Goal: Entertainment & Leisure: Consume media (video, audio)

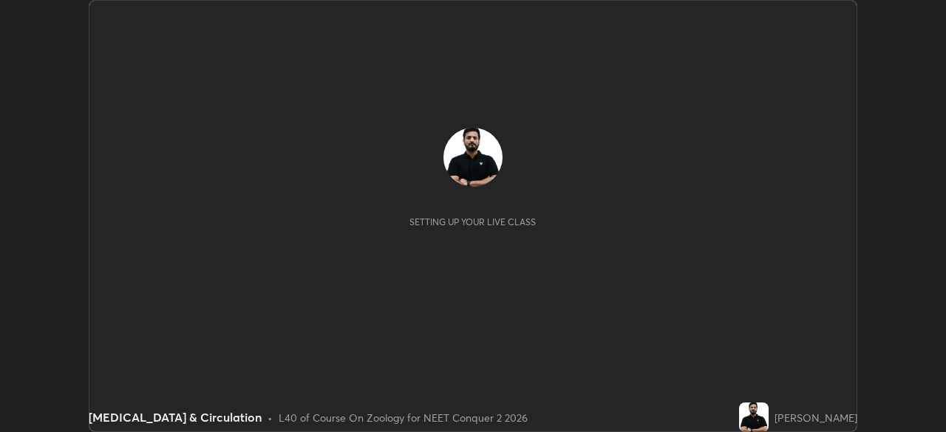
scroll to position [432, 945]
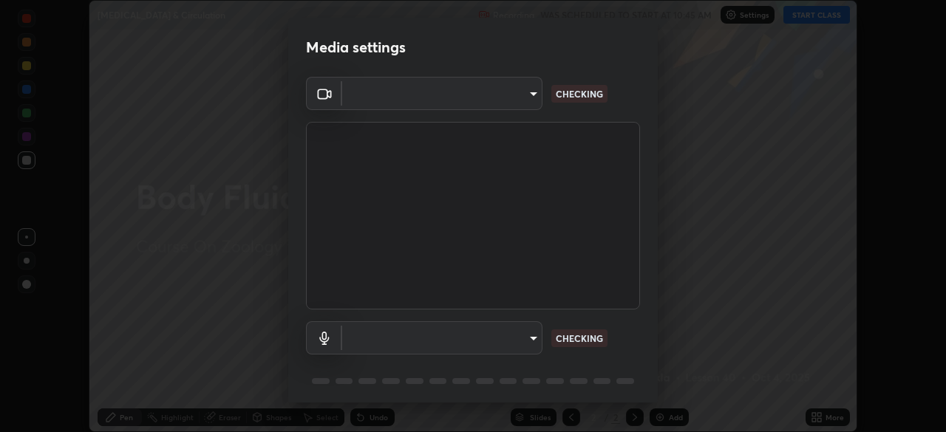
type input "718deecf834a2402e9859888758a2701a1d92989cf10273566d2a6ce3300f65d"
type input "a75359b4f40e144b74a4853d299cb10942348b3e6b3f88c79c501693e4cedbc6"
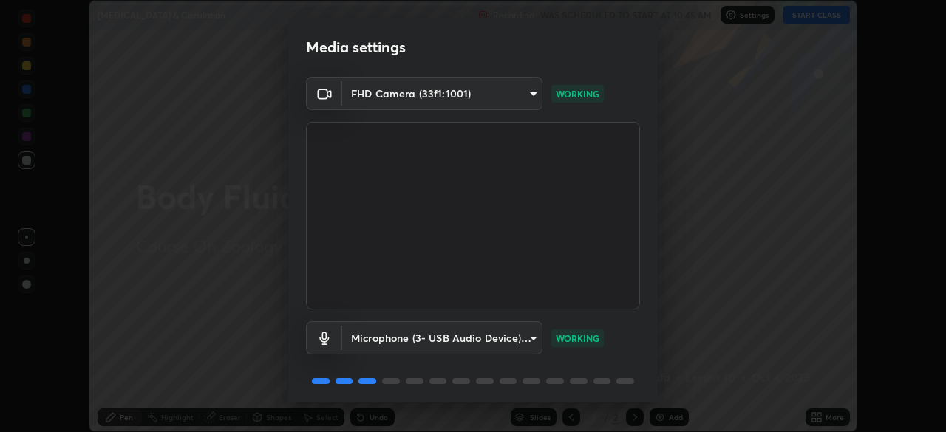
scroll to position [52, 0]
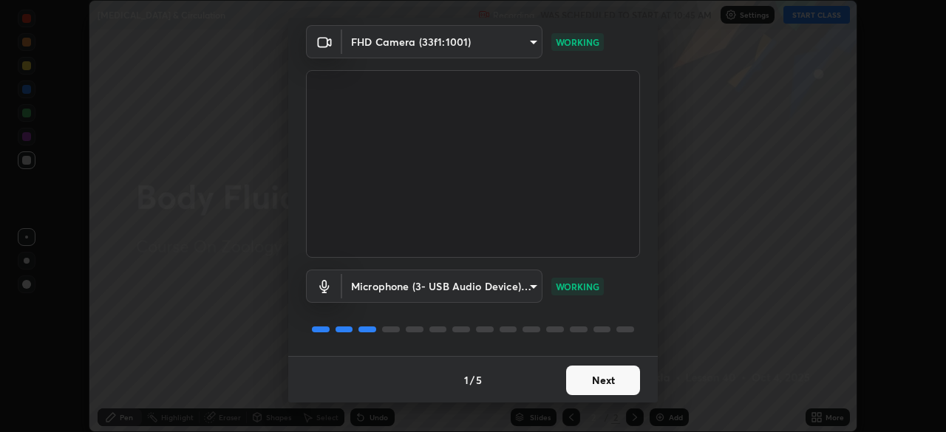
click at [591, 382] on button "Next" at bounding box center [603, 381] width 74 height 30
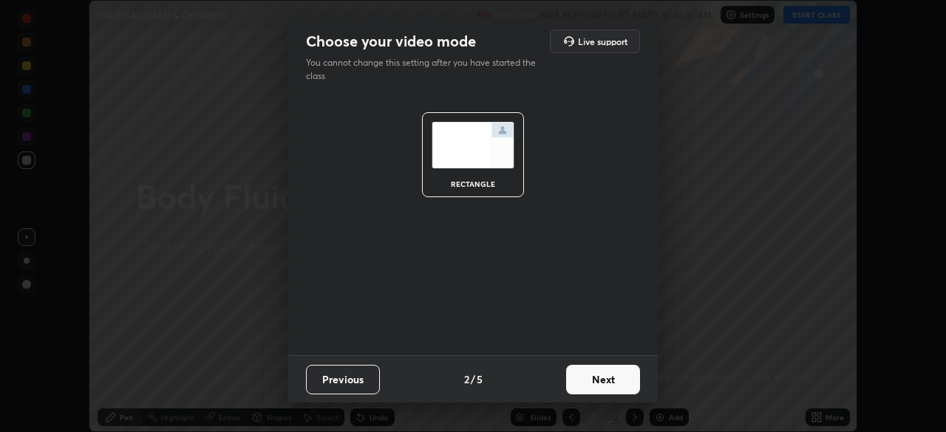
scroll to position [0, 0]
click at [589, 385] on button "Next" at bounding box center [603, 380] width 74 height 30
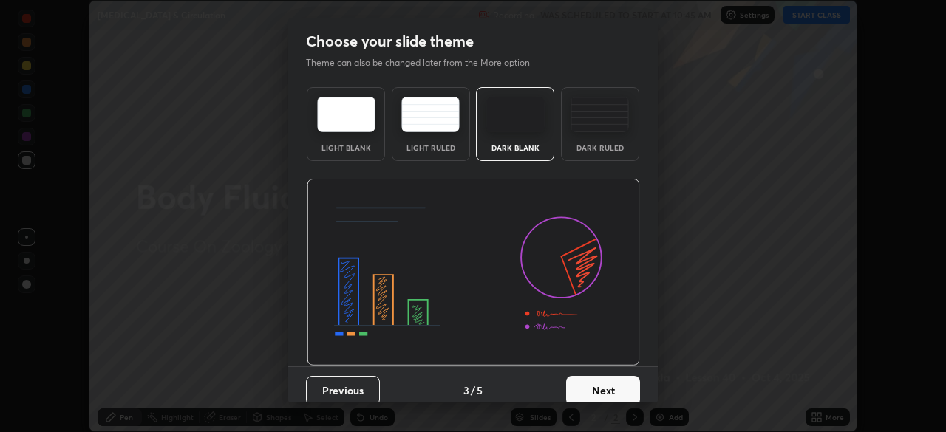
click at [585, 386] on button "Next" at bounding box center [603, 391] width 74 height 30
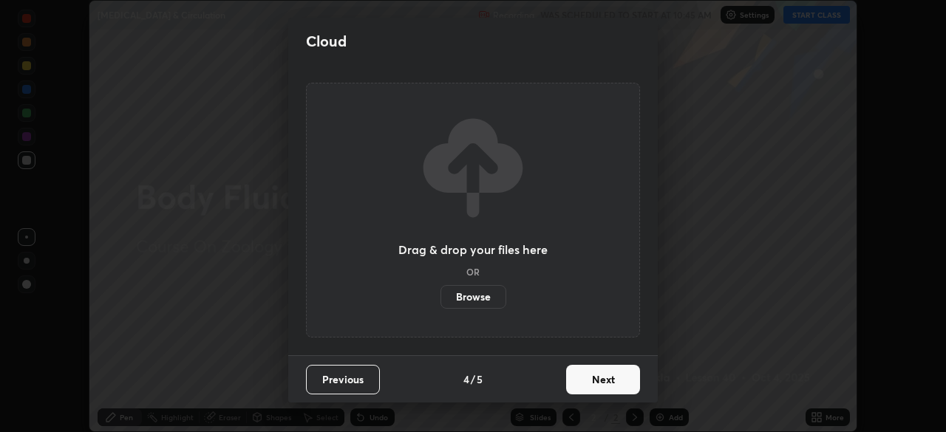
click at [585, 387] on button "Next" at bounding box center [603, 380] width 74 height 30
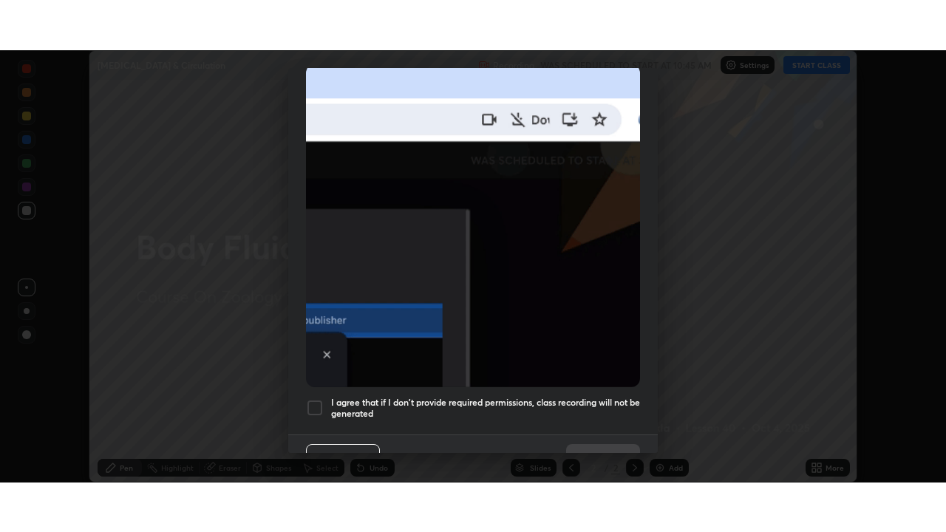
scroll to position [353, 0]
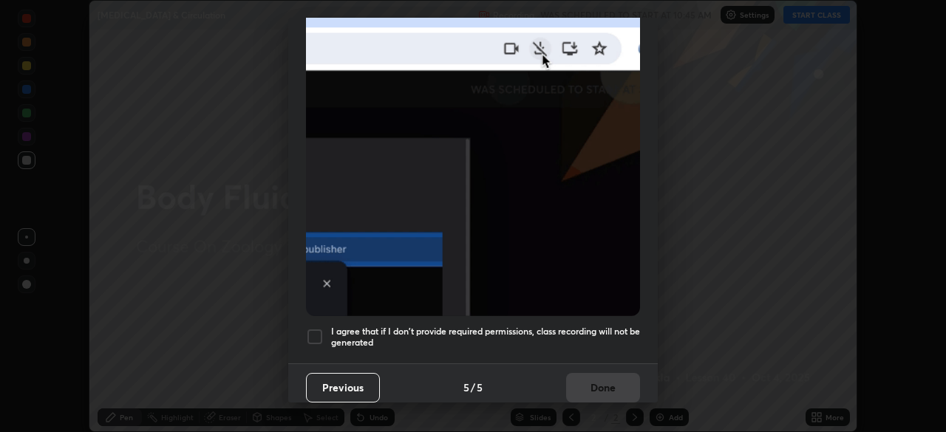
click at [566, 326] on h5 "I agree that if I don't provide required permissions, class recording will not …" at bounding box center [485, 337] width 309 height 23
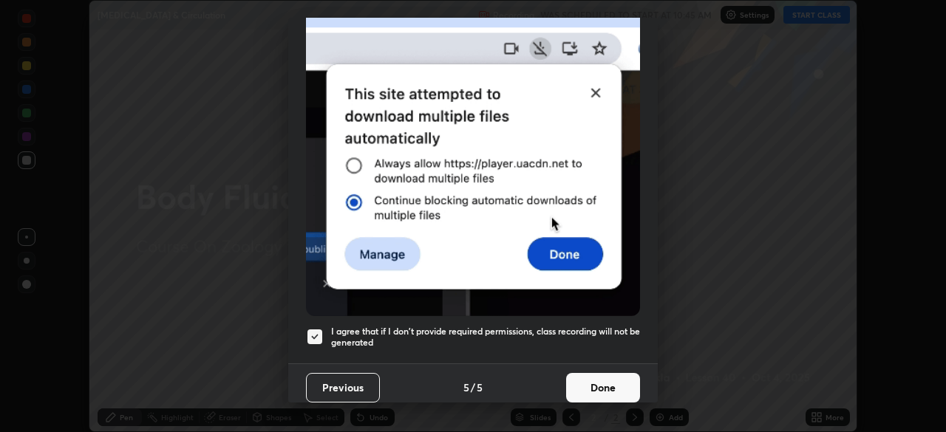
click at [574, 379] on button "Done" at bounding box center [603, 388] width 74 height 30
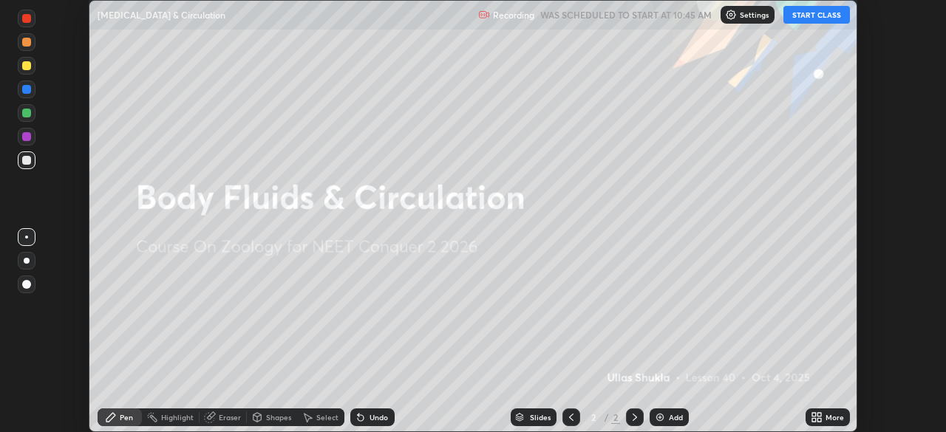
click at [816, 18] on button "START CLASS" at bounding box center [817, 15] width 67 height 18
click at [814, 417] on icon at bounding box center [814, 415] width 4 height 4
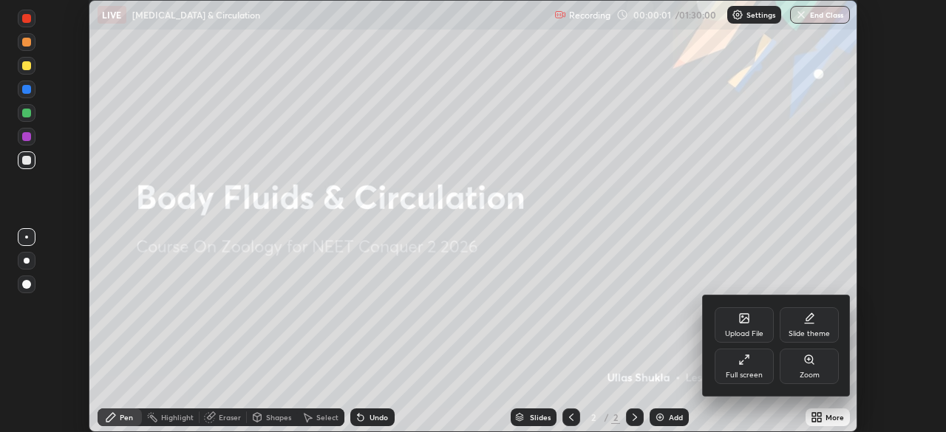
click at [749, 370] on div "Full screen" at bounding box center [744, 366] width 59 height 35
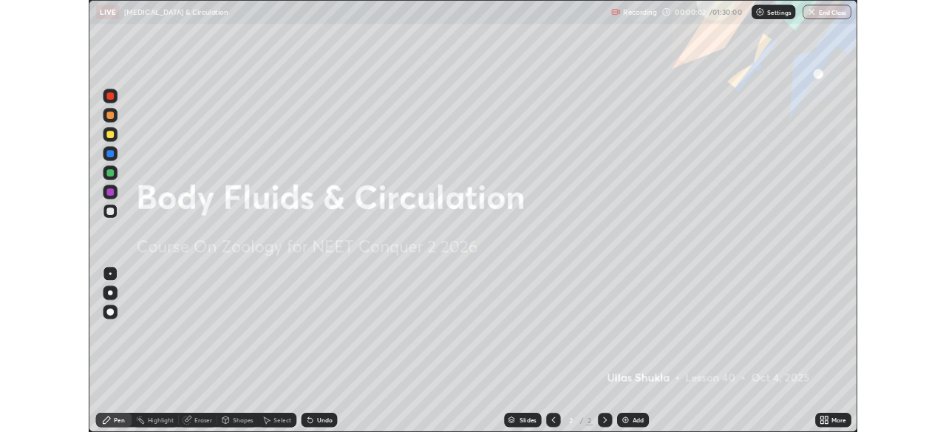
scroll to position [532, 946]
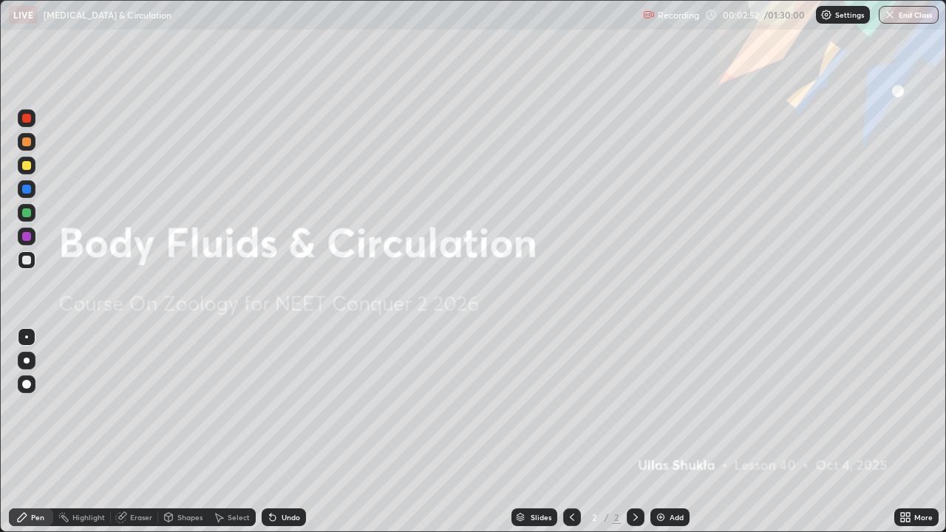
click at [658, 432] on img at bounding box center [661, 518] width 12 height 12
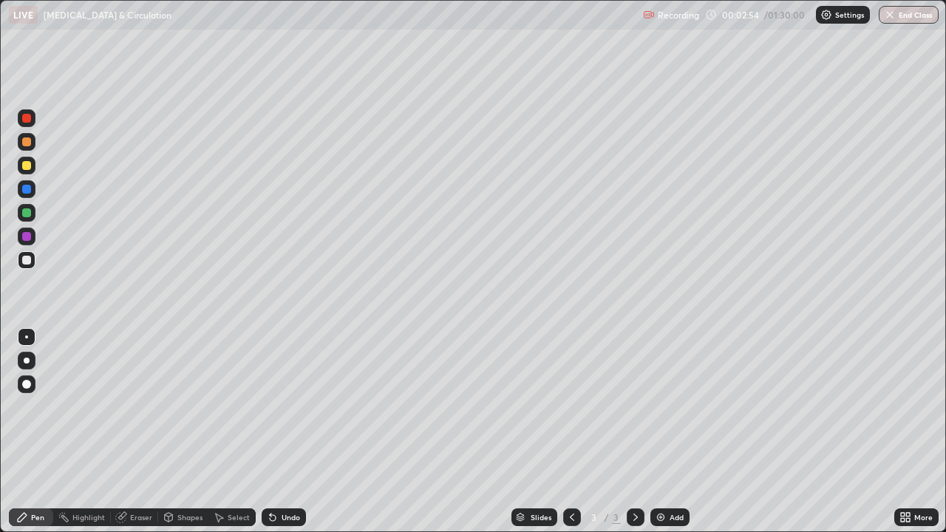
click at [27, 361] on div at bounding box center [27, 361] width 6 height 6
click at [279, 432] on div "Undo" at bounding box center [284, 518] width 44 height 18
click at [284, 432] on div "Undo" at bounding box center [291, 517] width 18 height 7
click at [293, 432] on div "Undo" at bounding box center [291, 517] width 18 height 7
click at [288, 432] on div "Undo" at bounding box center [291, 517] width 18 height 7
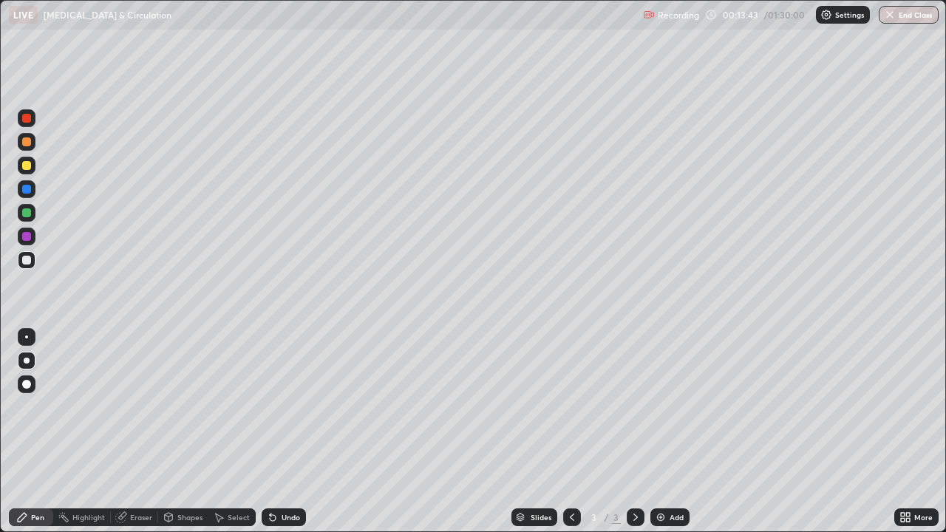
click at [288, 432] on div "Undo" at bounding box center [291, 517] width 18 height 7
click at [289, 432] on div "Undo" at bounding box center [291, 517] width 18 height 7
click at [290, 432] on div "Undo" at bounding box center [291, 517] width 18 height 7
click at [665, 432] on img at bounding box center [661, 518] width 12 height 12
click at [276, 432] on icon at bounding box center [273, 518] width 12 height 12
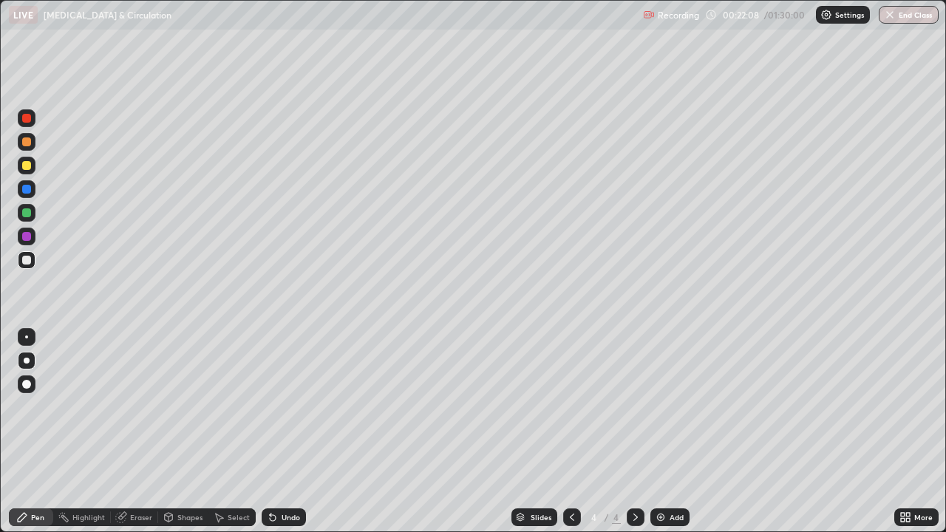
click at [27, 337] on div at bounding box center [26, 337] width 3 height 3
click at [25, 166] on div at bounding box center [26, 165] width 9 height 9
click at [26, 262] on div at bounding box center [26, 260] width 9 height 9
click at [27, 166] on div at bounding box center [26, 165] width 9 height 9
click at [27, 263] on div at bounding box center [26, 260] width 9 height 9
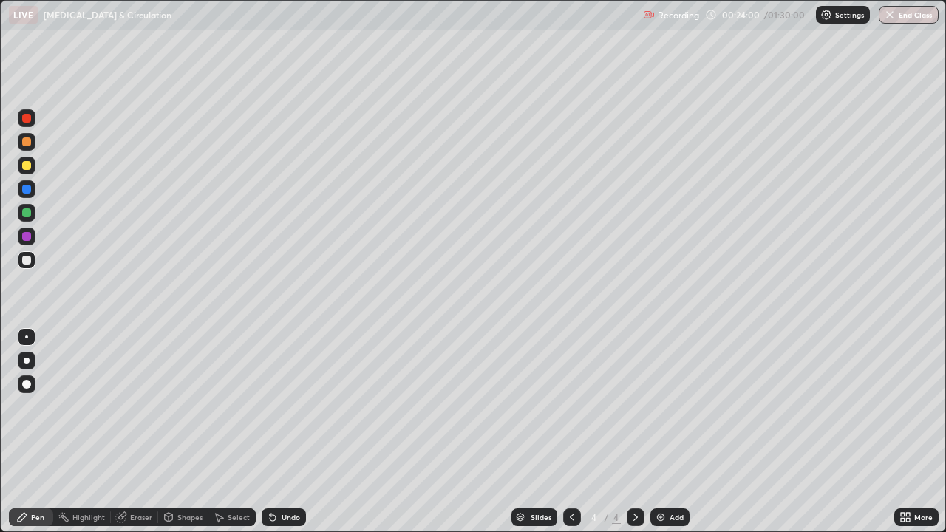
click at [22, 169] on div at bounding box center [27, 166] width 18 height 18
click at [27, 261] on div at bounding box center [26, 260] width 9 height 9
click at [27, 359] on div at bounding box center [27, 361] width 6 height 6
click at [283, 432] on div "Undo" at bounding box center [291, 517] width 18 height 7
click at [285, 432] on div "Undo" at bounding box center [291, 517] width 18 height 7
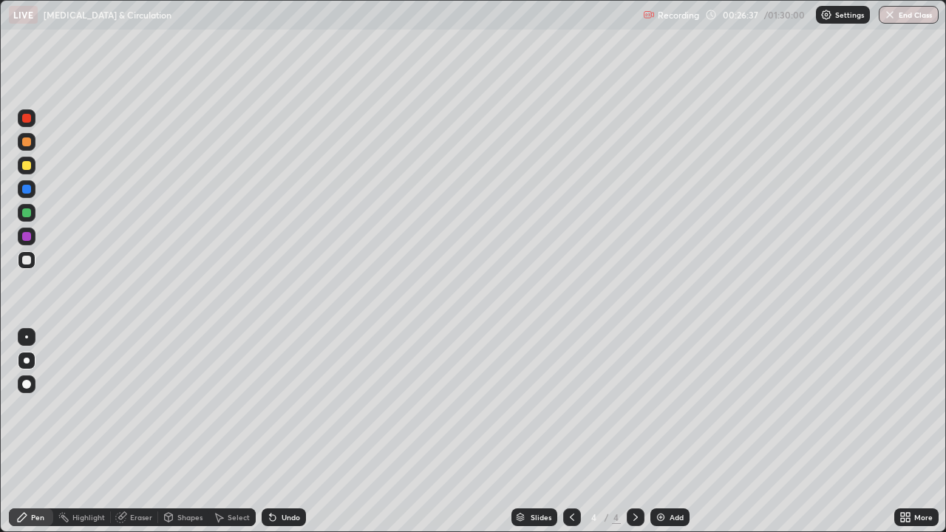
click at [27, 337] on div at bounding box center [26, 337] width 3 height 3
click at [35, 163] on div at bounding box center [27, 166] width 18 height 18
click at [24, 259] on div at bounding box center [26, 260] width 9 height 9
click at [25, 359] on div at bounding box center [27, 361] width 6 height 6
click at [659, 432] on img at bounding box center [661, 518] width 12 height 12
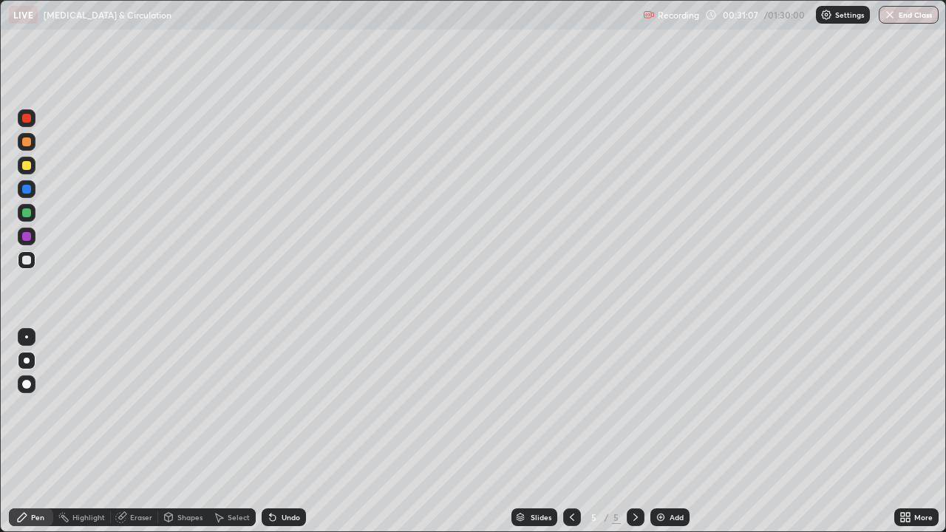
click at [26, 166] on div at bounding box center [26, 165] width 9 height 9
click at [293, 432] on div "Undo" at bounding box center [291, 517] width 18 height 7
click at [28, 263] on div at bounding box center [26, 260] width 9 height 9
click at [659, 432] on img at bounding box center [661, 518] width 12 height 12
click at [28, 169] on div at bounding box center [26, 165] width 9 height 9
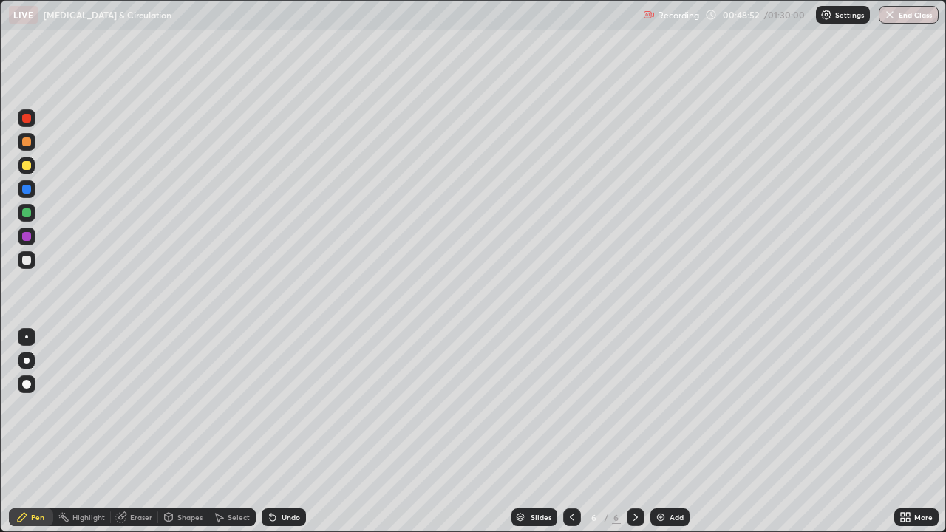
click at [27, 214] on div at bounding box center [26, 212] width 9 height 9
click at [27, 166] on div at bounding box center [26, 165] width 9 height 9
click at [27, 213] on div at bounding box center [26, 212] width 9 height 9
click at [18, 264] on div at bounding box center [27, 260] width 18 height 18
click at [665, 432] on div "Add" at bounding box center [669, 518] width 39 height 18
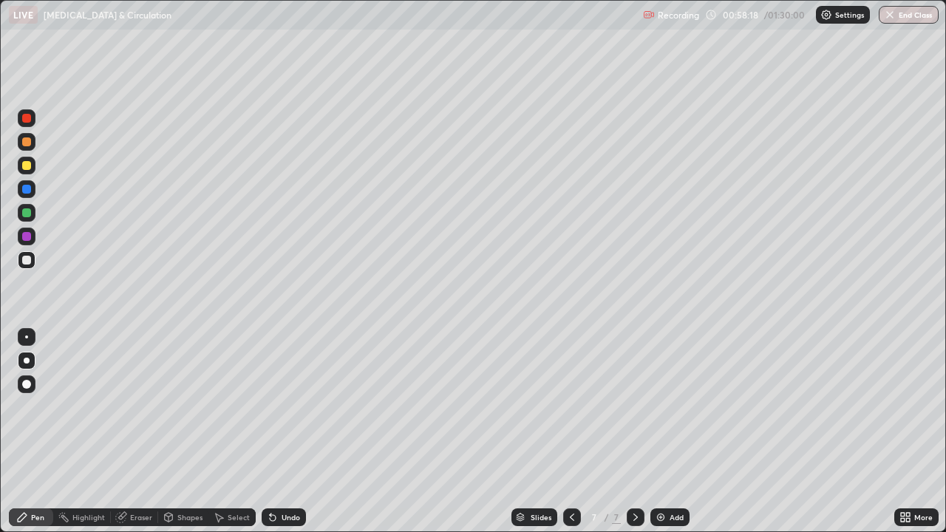
click at [662, 432] on img at bounding box center [661, 518] width 12 height 12
click at [24, 169] on div at bounding box center [26, 165] width 9 height 9
click at [284, 432] on div "Undo" at bounding box center [291, 517] width 18 height 7
click at [282, 432] on div "Undo" at bounding box center [291, 517] width 18 height 7
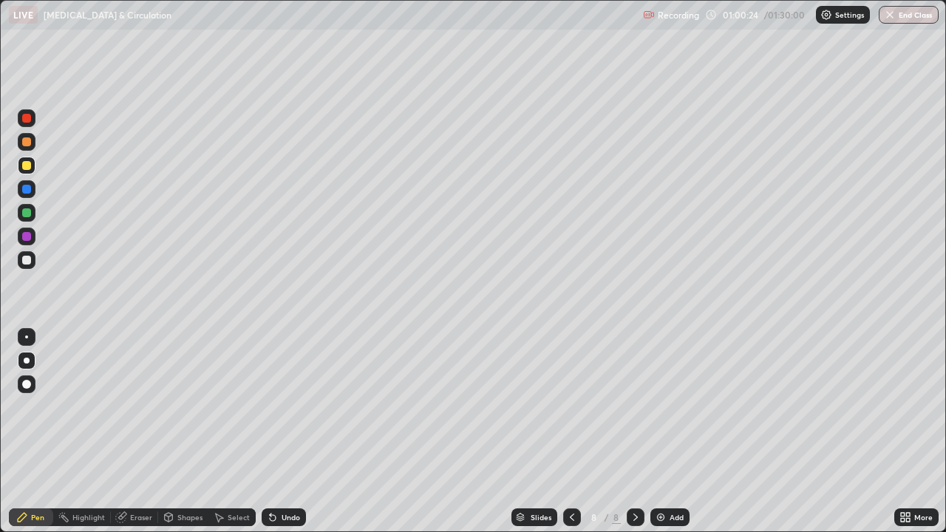
click at [285, 432] on div "Undo" at bounding box center [291, 517] width 18 height 7
click at [666, 432] on div "Add" at bounding box center [669, 518] width 39 height 18
click at [291, 432] on div "Undo" at bounding box center [291, 517] width 18 height 7
click at [659, 432] on img at bounding box center [661, 518] width 12 height 12
click at [22, 264] on div at bounding box center [27, 260] width 18 height 18
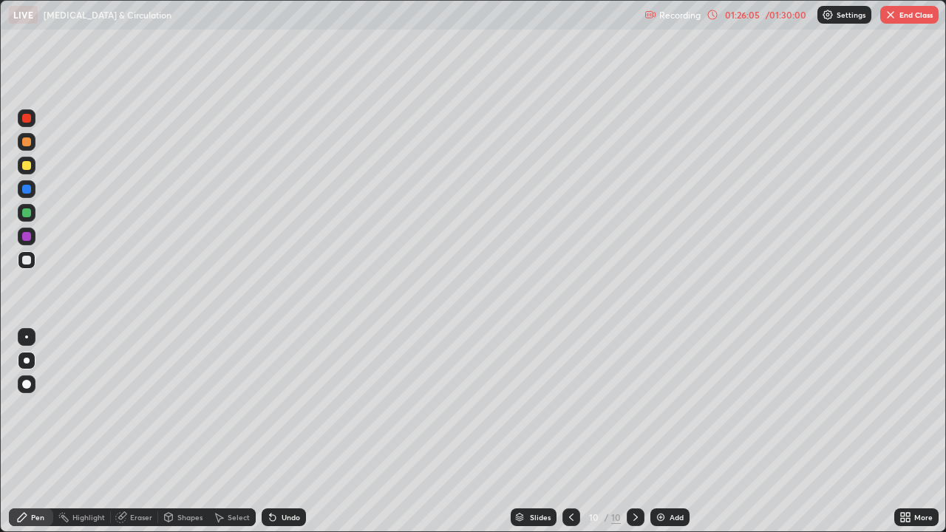
click at [891, 15] on img "button" at bounding box center [891, 15] width 12 height 12
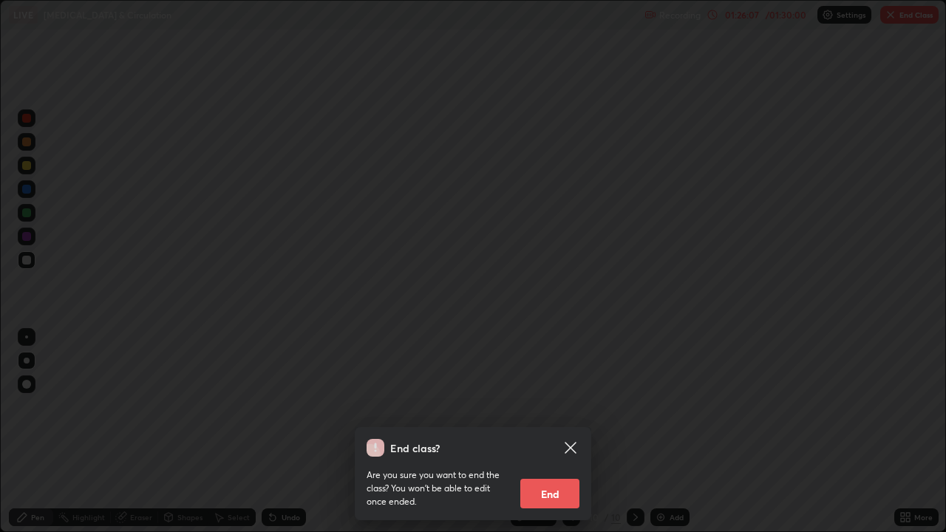
click at [548, 432] on button "End" at bounding box center [549, 494] width 59 height 30
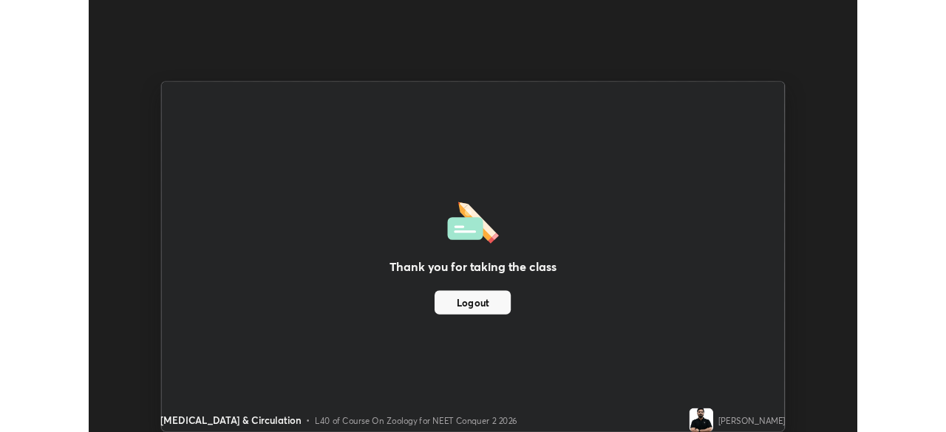
scroll to position [73487, 72974]
